Goal: Task Accomplishment & Management: Complete application form

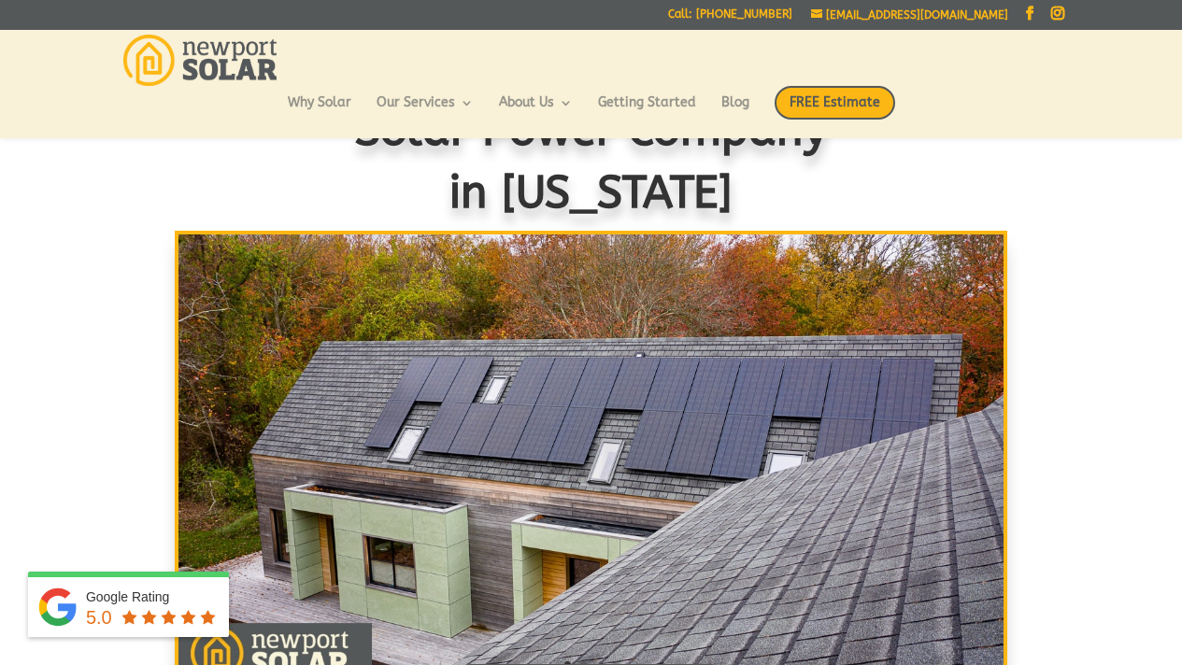
scroll to position [53, 0]
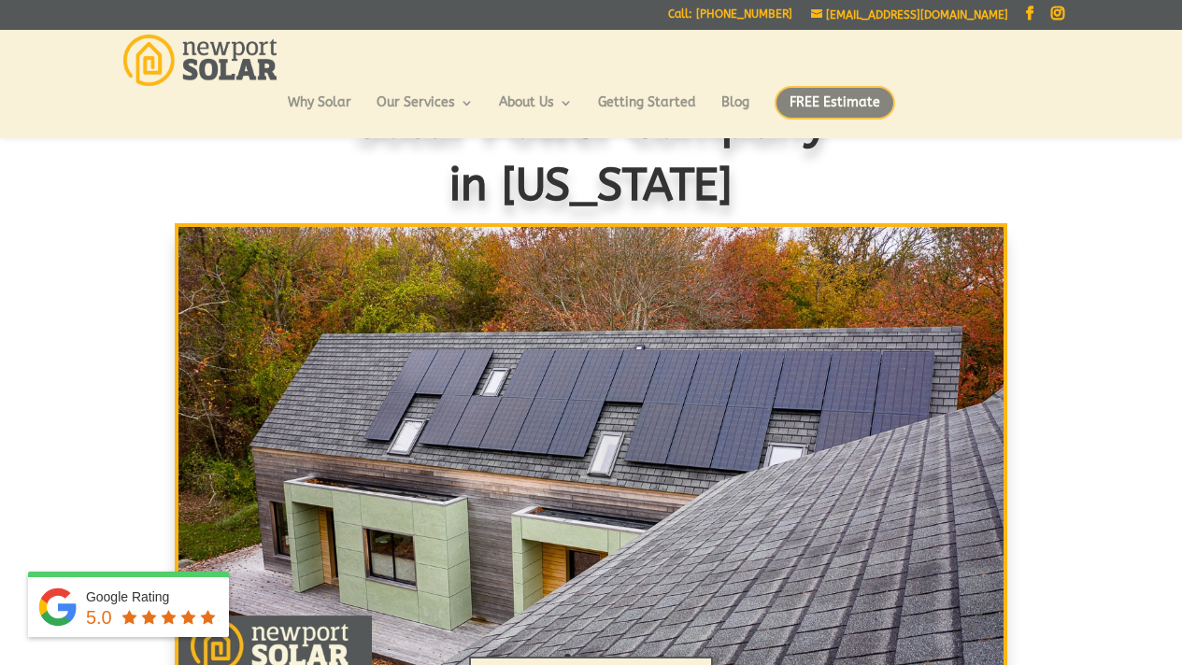
click at [847, 99] on span "FREE Estimate" at bounding box center [835, 103] width 121 height 34
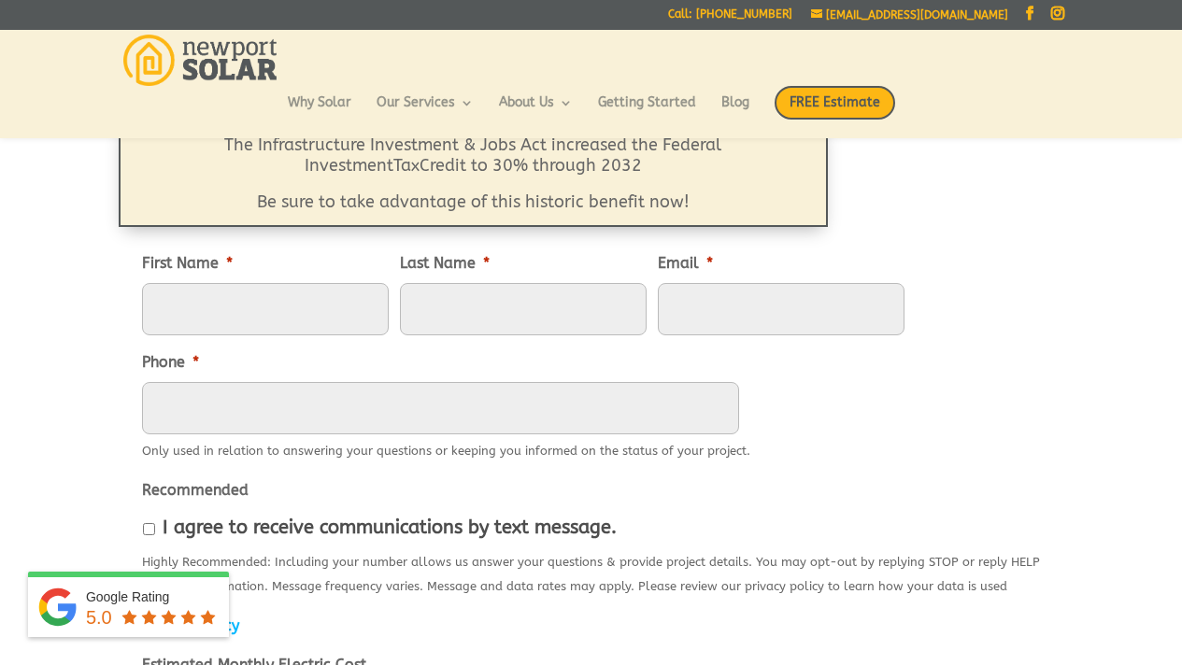
scroll to position [173, 0]
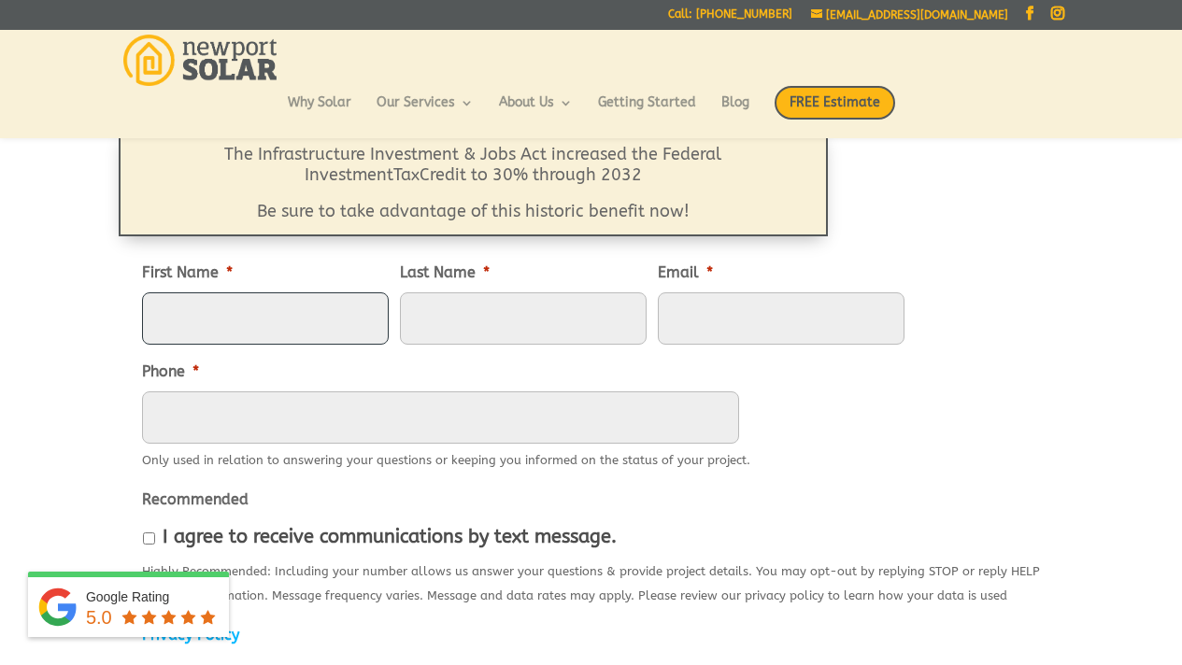
click at [207, 306] on input "First Name *" at bounding box center [265, 319] width 247 height 52
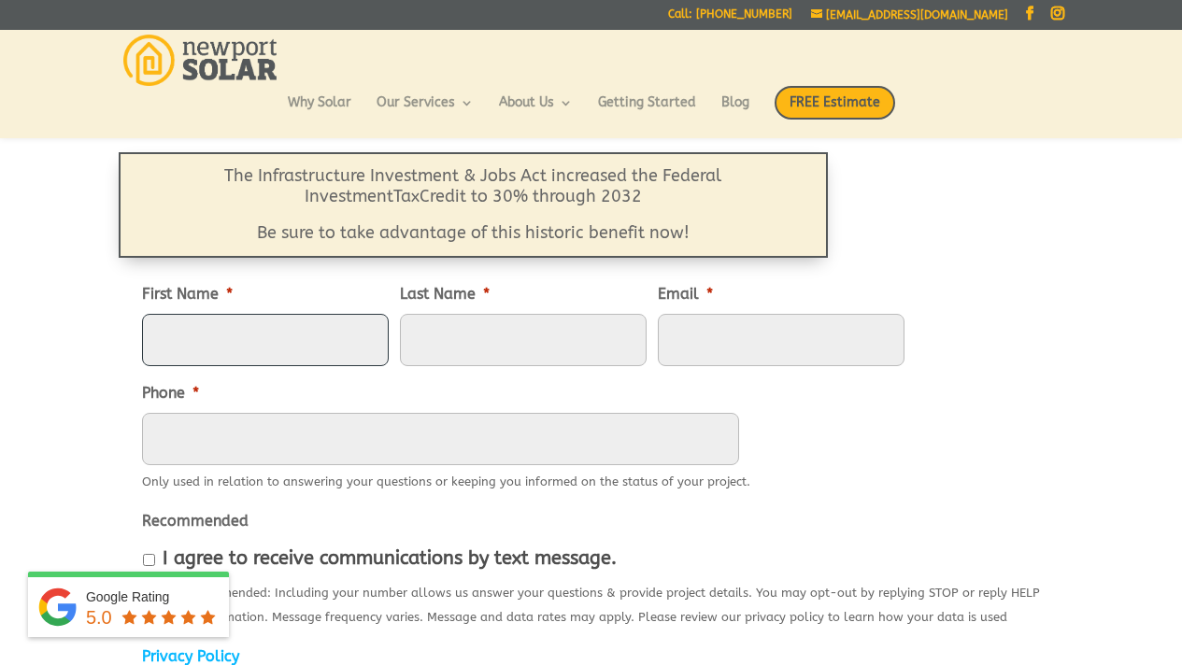
scroll to position [150, 0]
click at [225, 341] on input "ann" at bounding box center [265, 341] width 247 height 52
type input "anne"
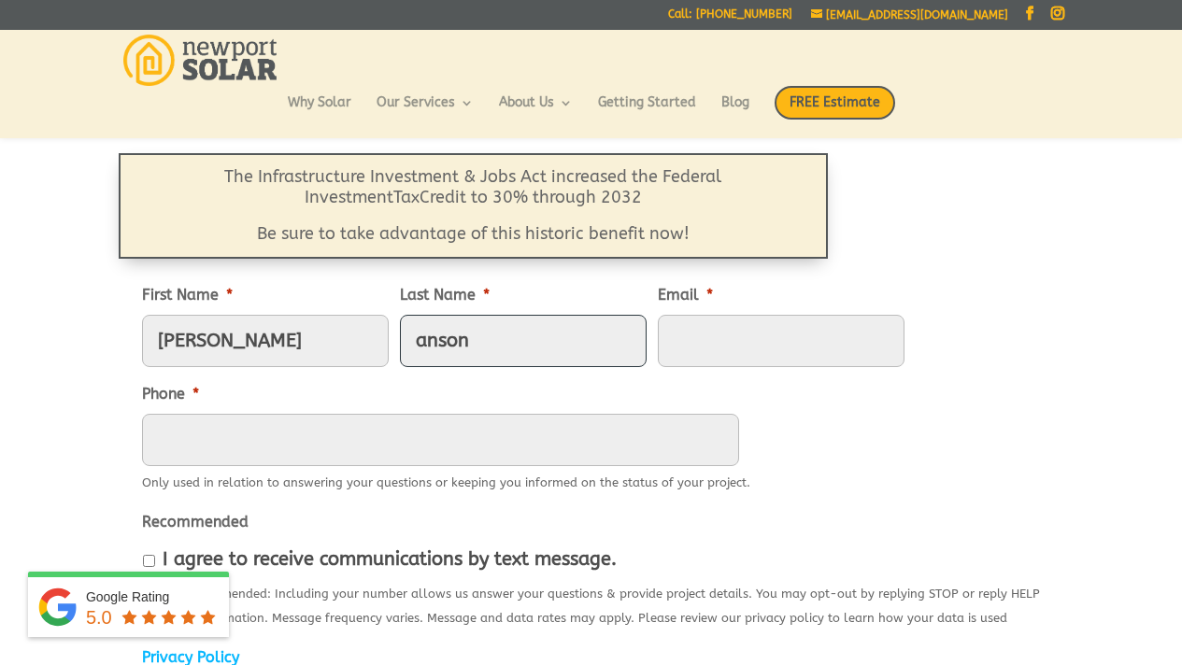
type input "anson"
type input "anson26c@cox.net"
type input "(401) 683-4711"
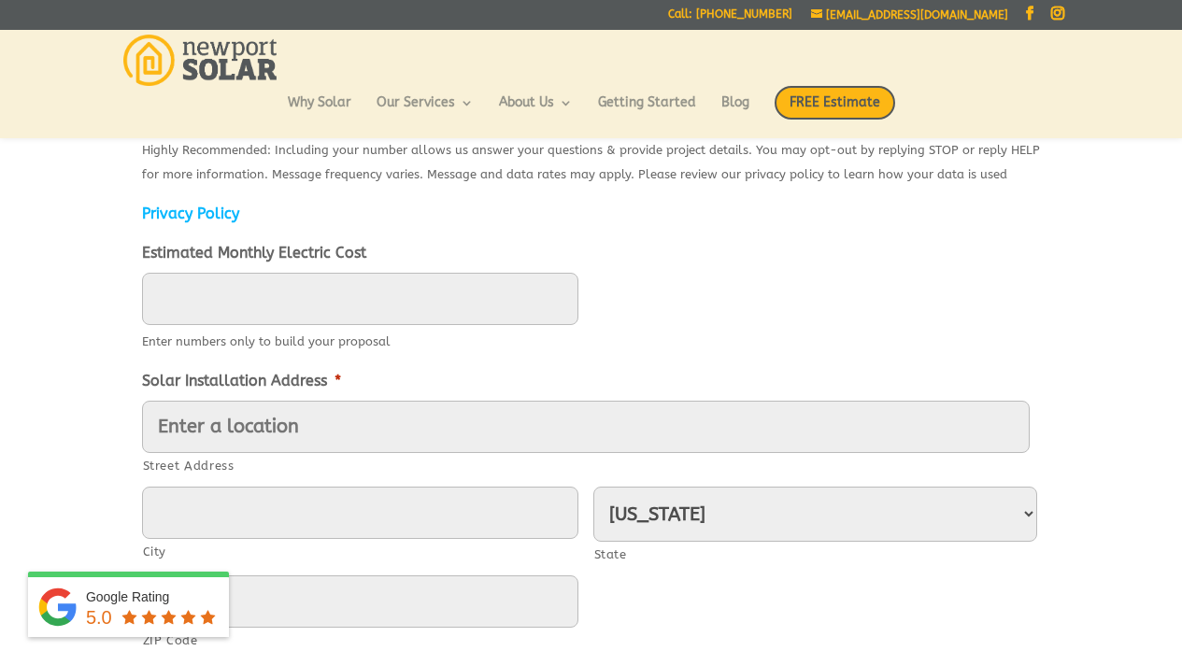
scroll to position [598, 0]
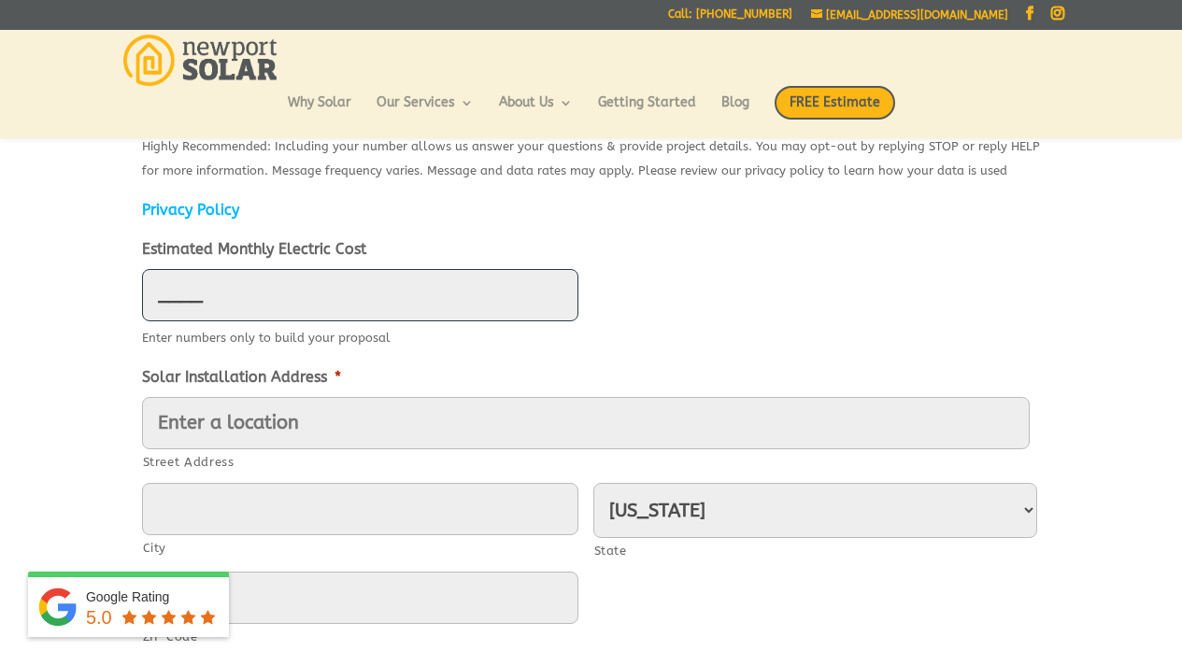
click at [171, 301] on input "____" at bounding box center [360, 295] width 436 height 52
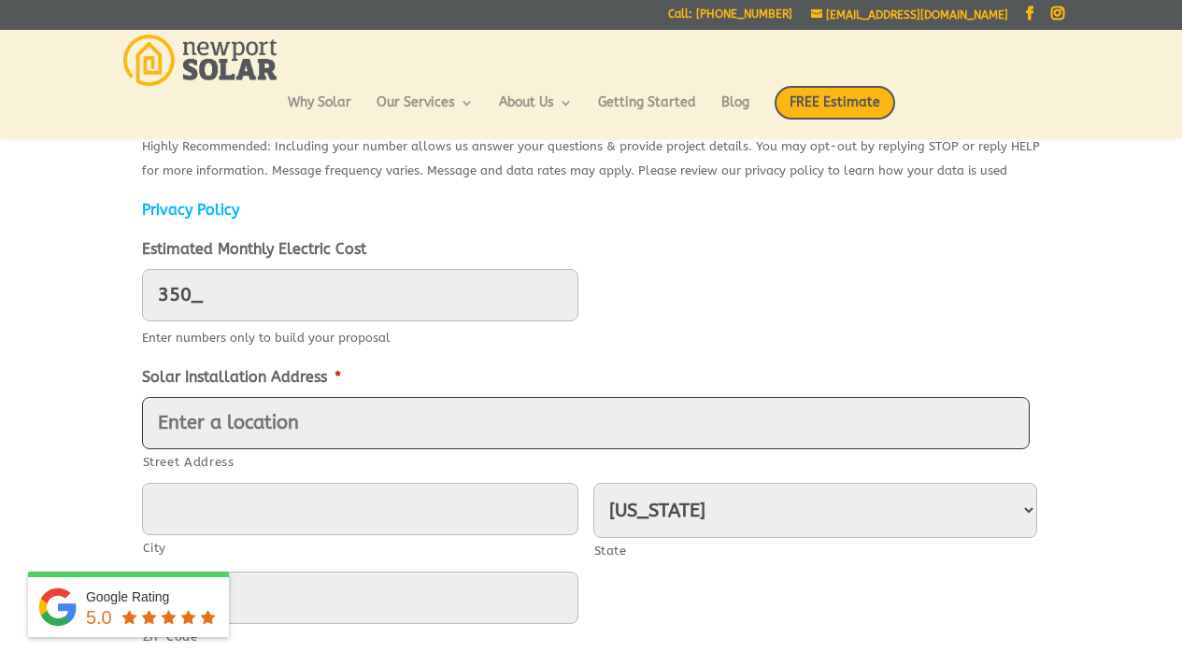
type input "350"
click at [197, 422] on input "Street Address" at bounding box center [586, 423] width 888 height 52
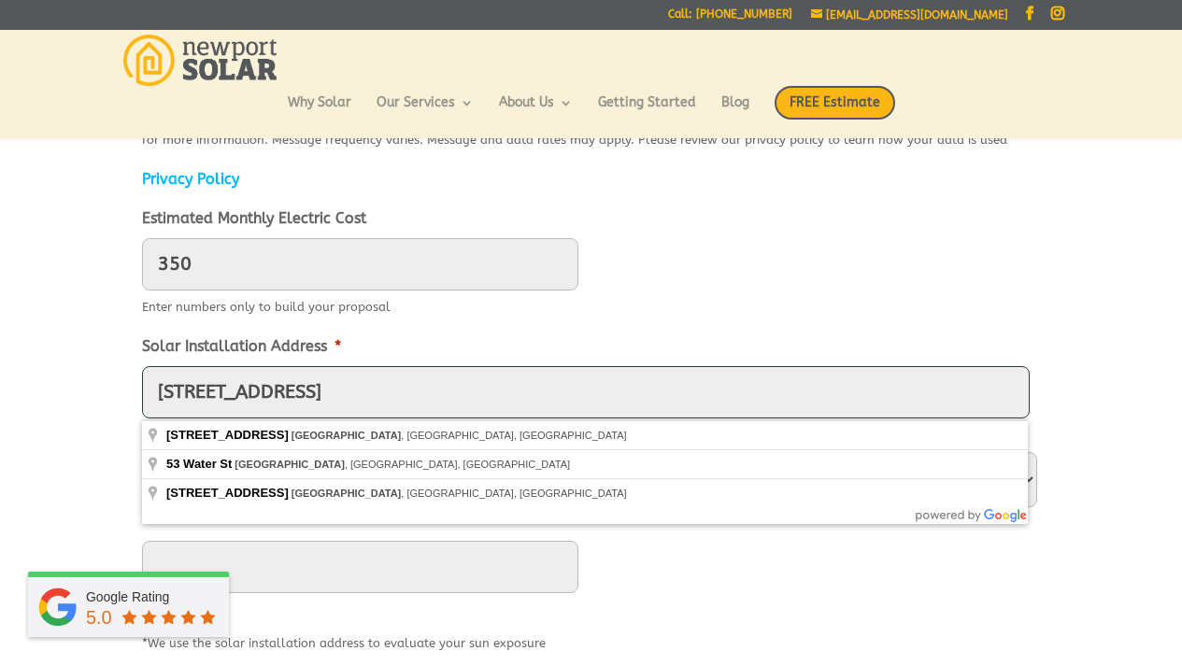
scroll to position [627, 0]
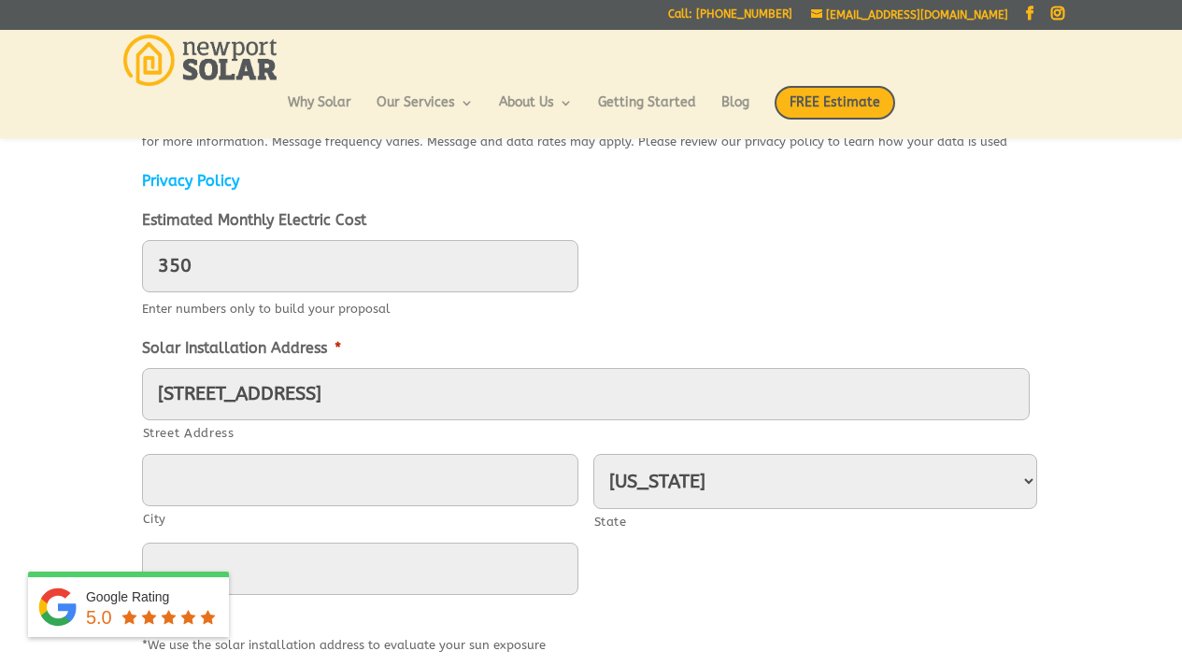
type input "53 Water Street"
type input "[GEOGRAPHIC_DATA]"
type input "02871"
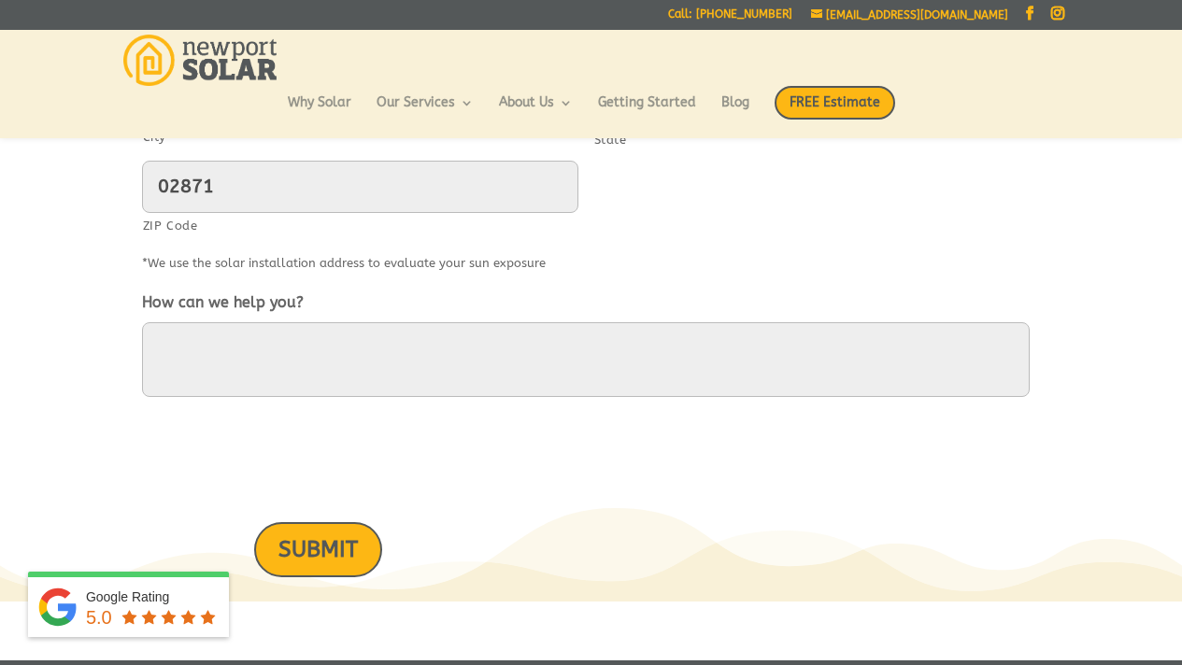
scroll to position [1014, 0]
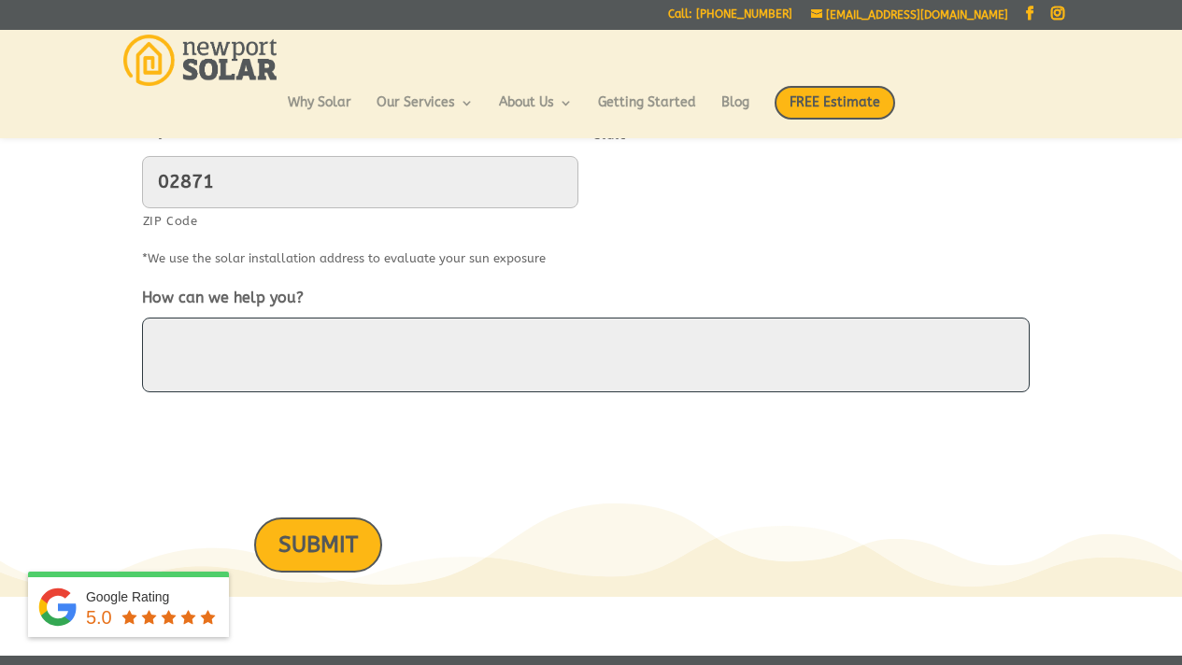
click at [215, 345] on textarea "How can we help you?" at bounding box center [586, 355] width 888 height 75
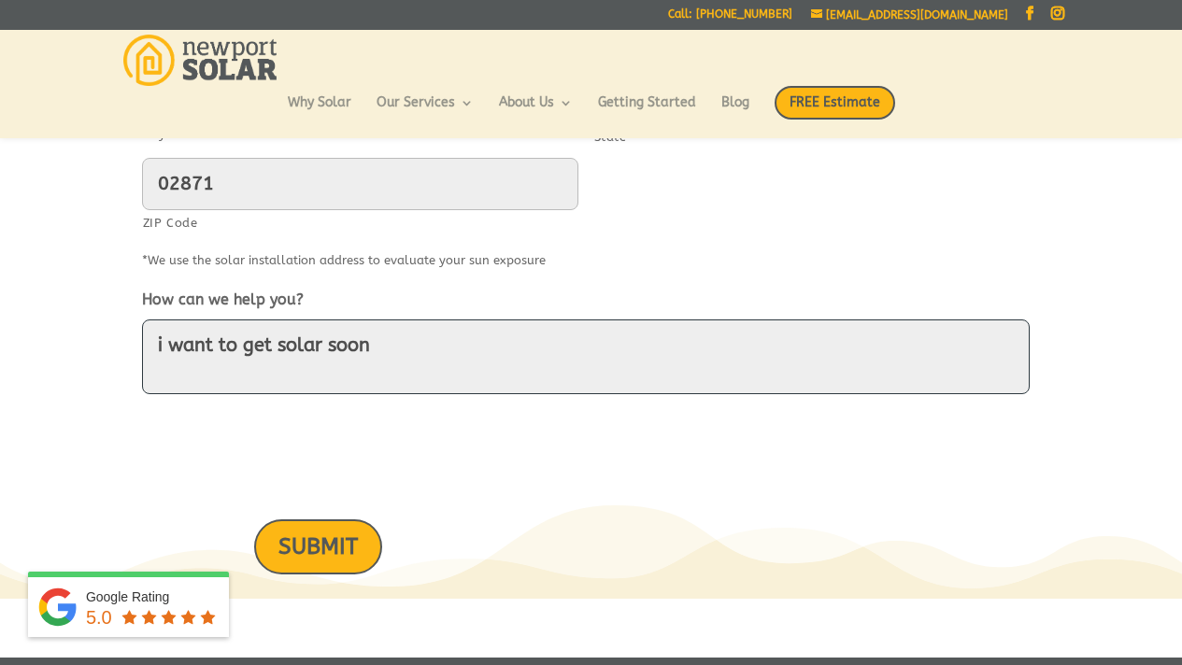
type textarea "i want to get solar soon"
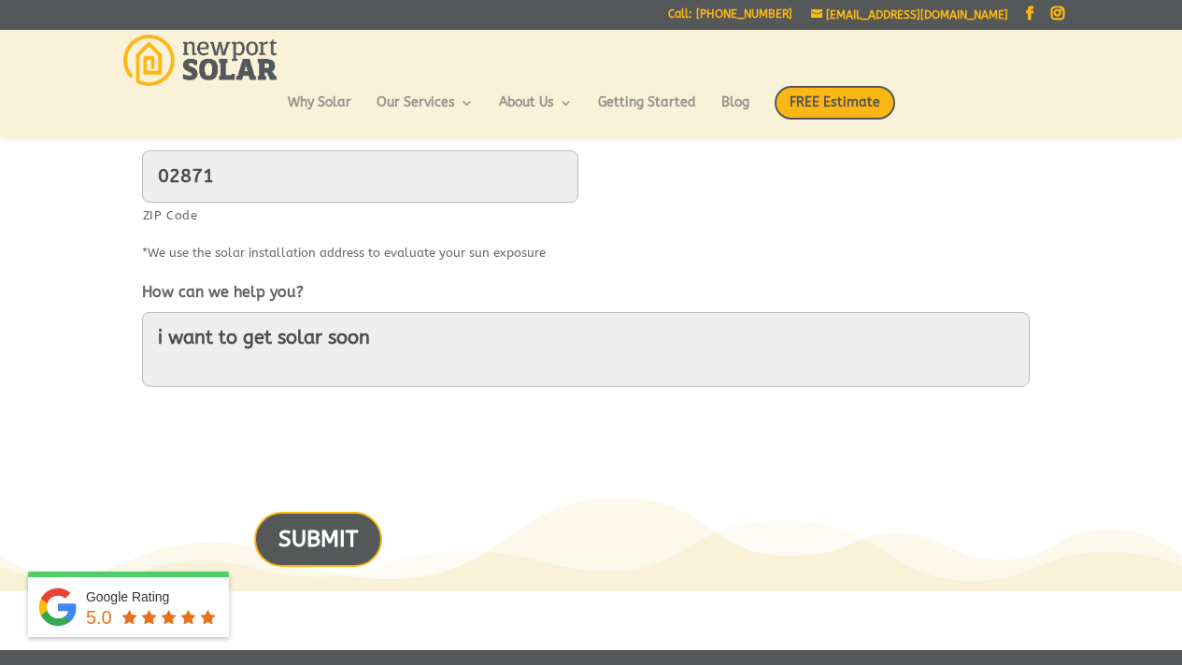
click at [350, 525] on input "SUBMIT" at bounding box center [318, 539] width 128 height 55
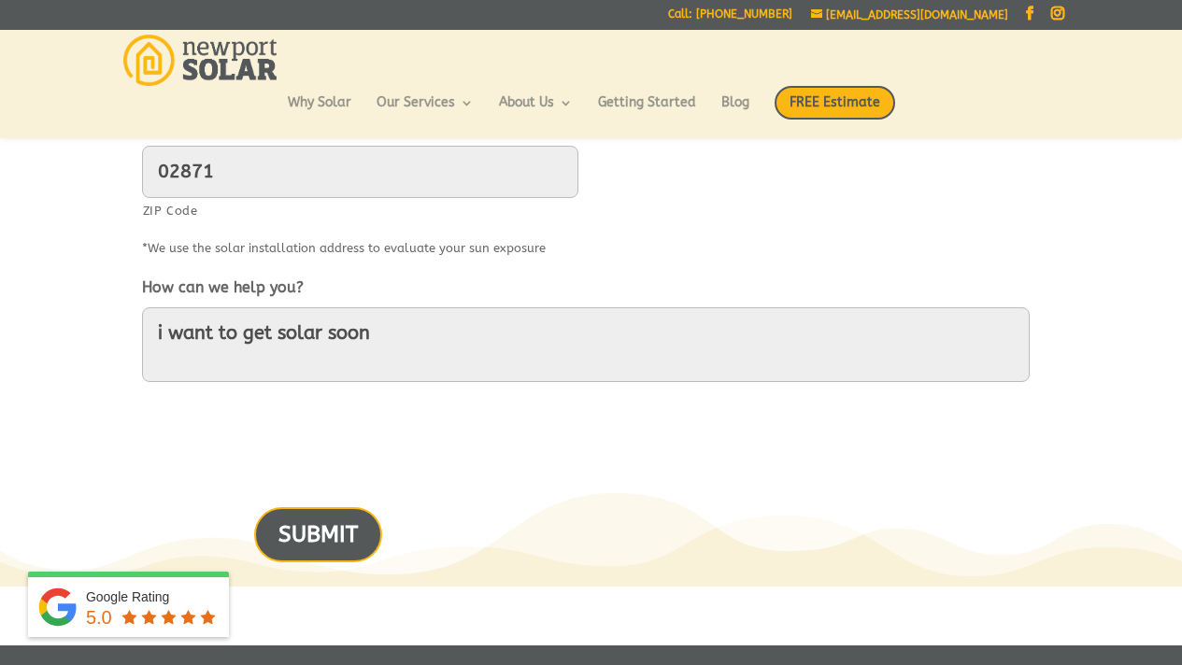
scroll to position [1023, 0]
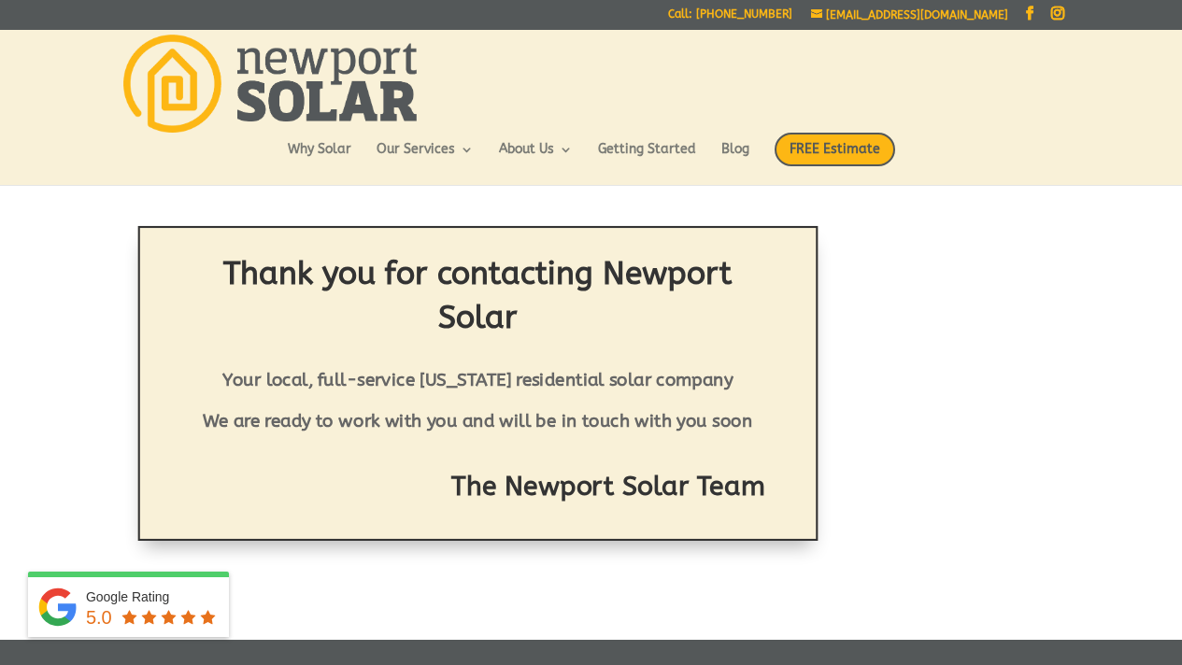
scroll to position [16, 0]
